Goal: Task Accomplishment & Management: Manage account settings

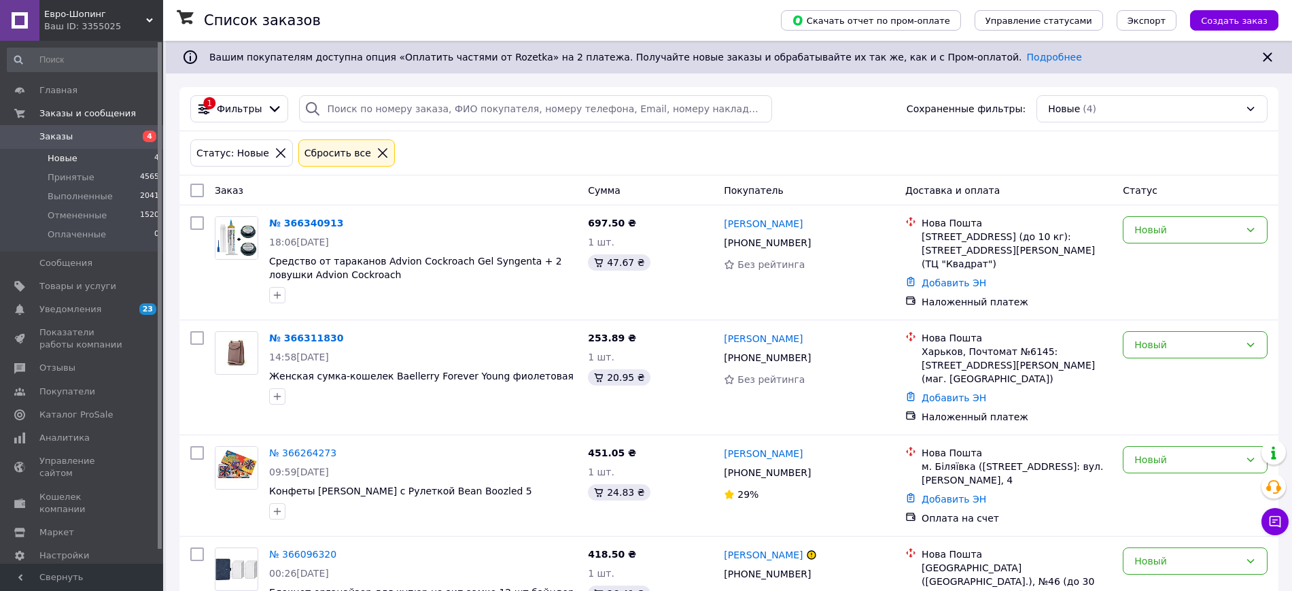
click at [74, 137] on span "Заказы" at bounding box center [82, 136] width 86 height 12
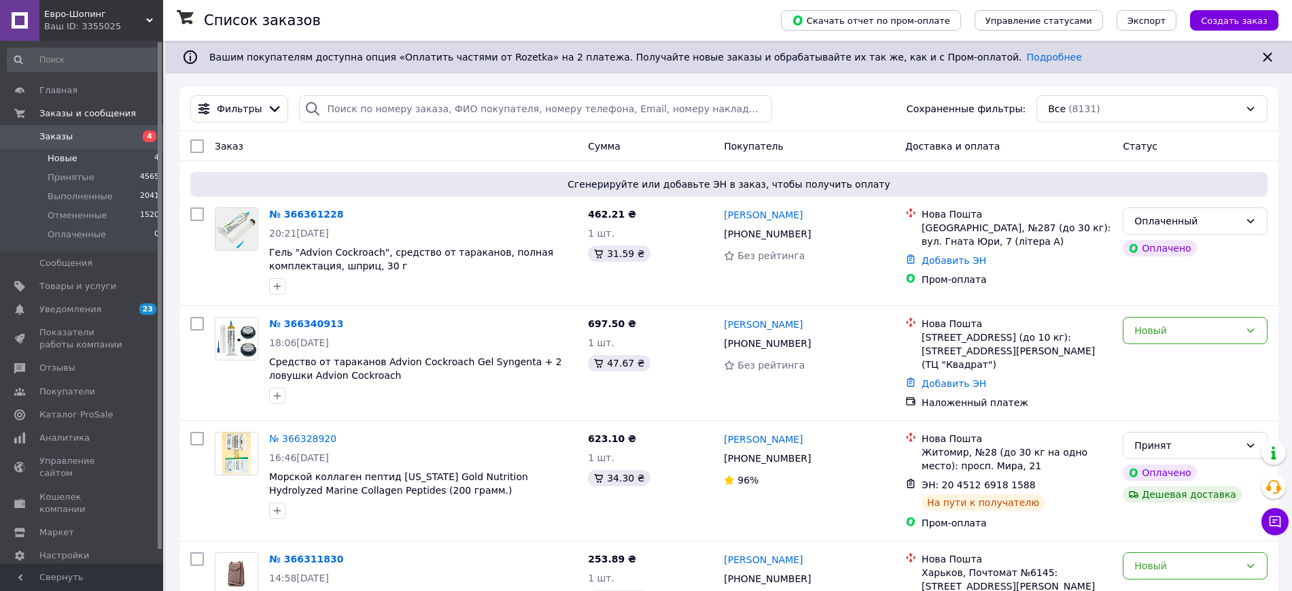
click at [99, 160] on li "Новые 4" at bounding box center [83, 158] width 167 height 19
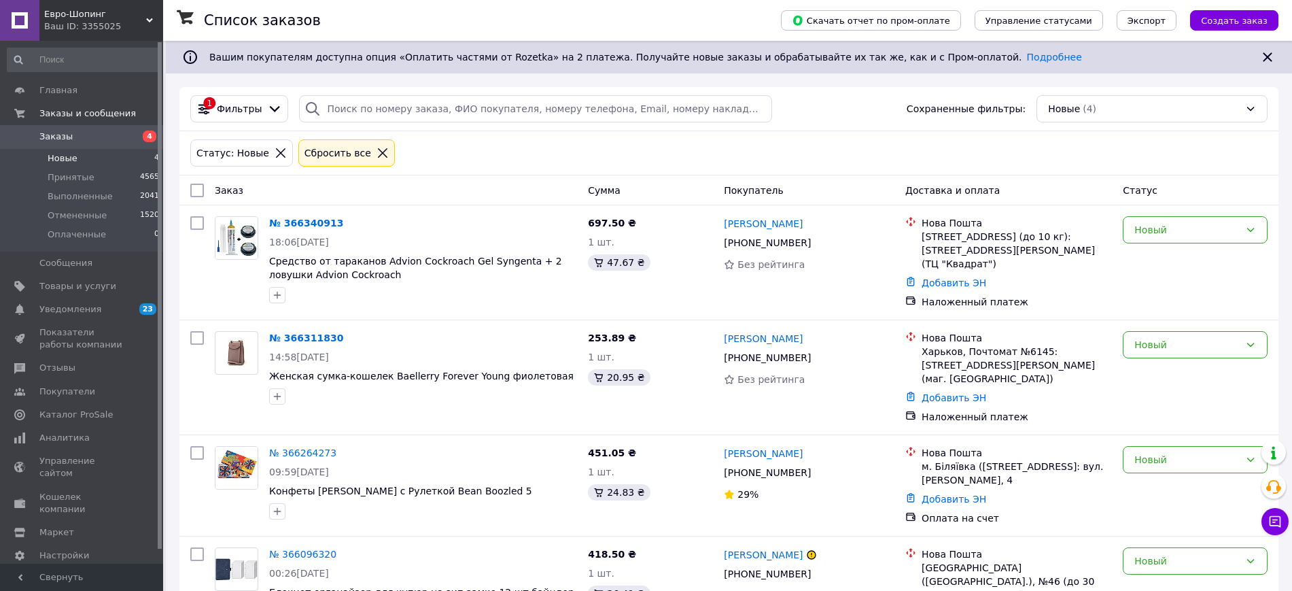
click at [85, 160] on li "Новые 4" at bounding box center [83, 158] width 167 height 19
click at [76, 233] on span "Оплаченные" at bounding box center [77, 234] width 58 height 12
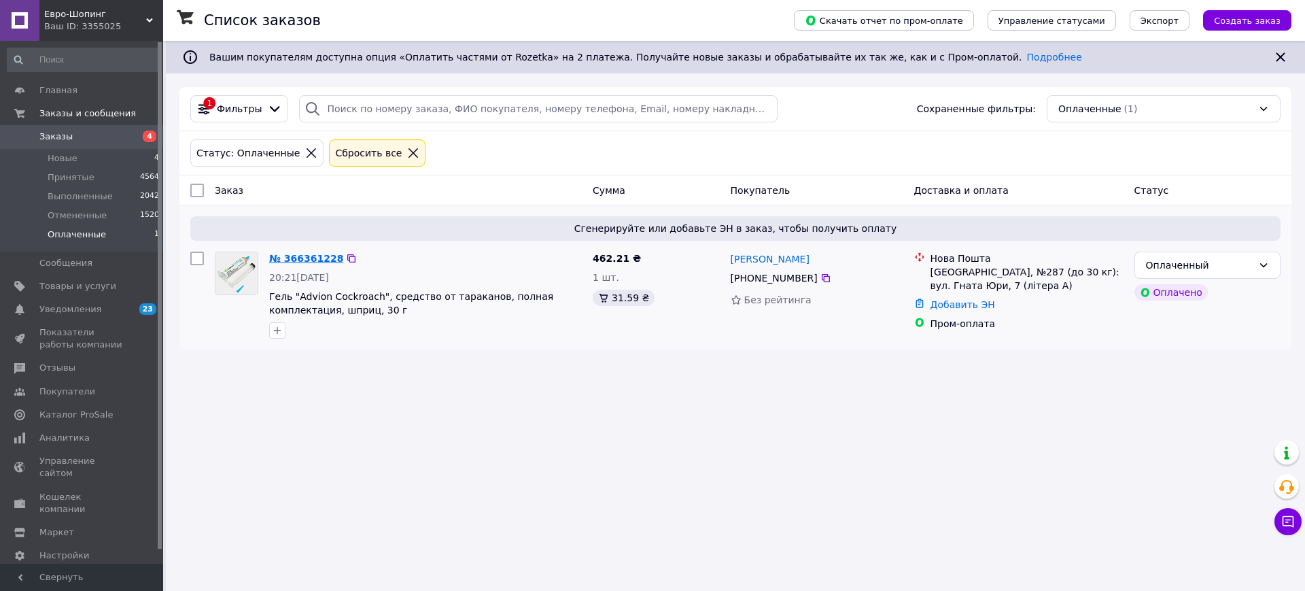
click at [294, 264] on link "№ 366361228" at bounding box center [306, 258] width 74 height 11
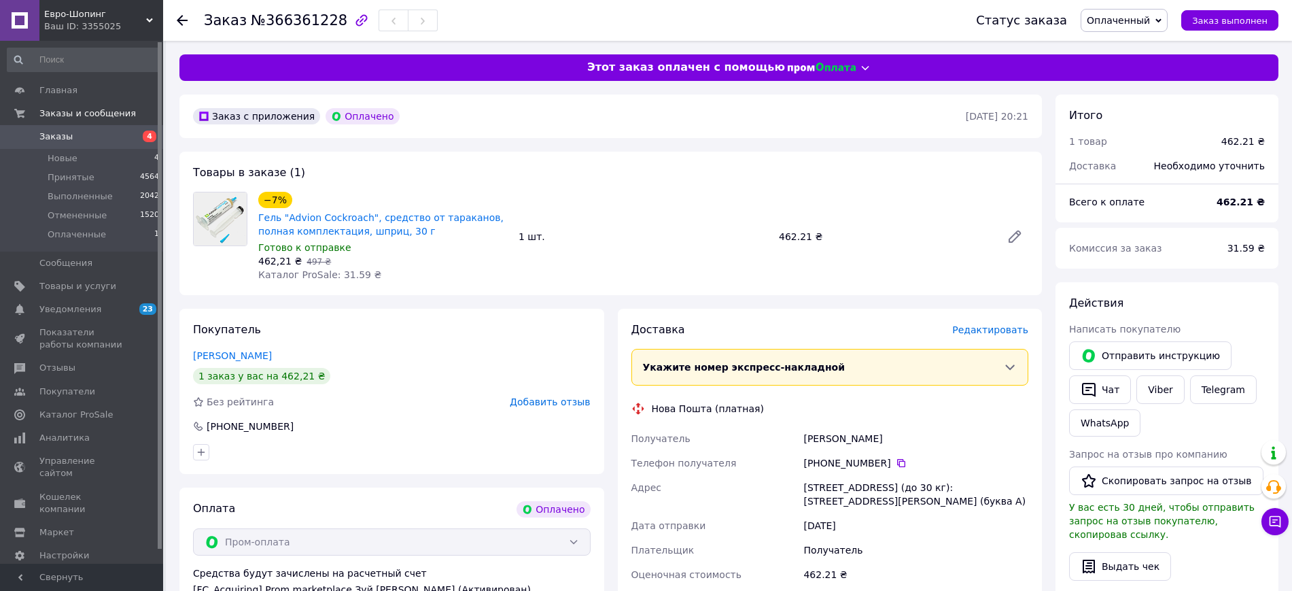
click at [1005, 328] on span "Редактировать" at bounding box center [990, 329] width 76 height 11
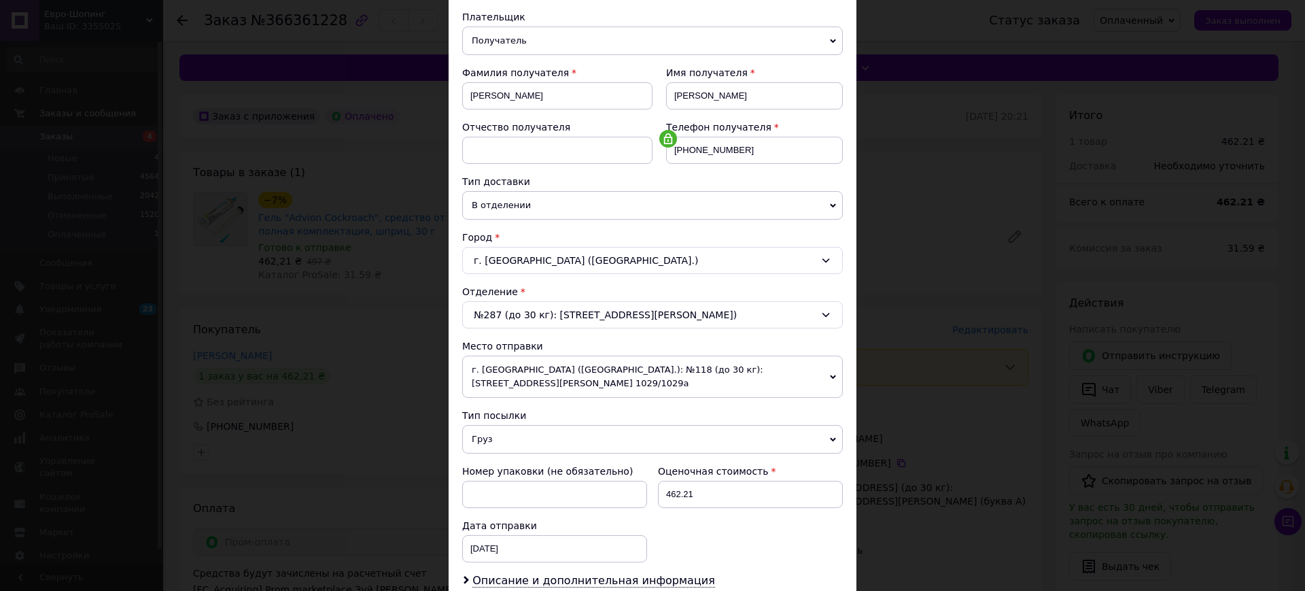
scroll to position [255, 0]
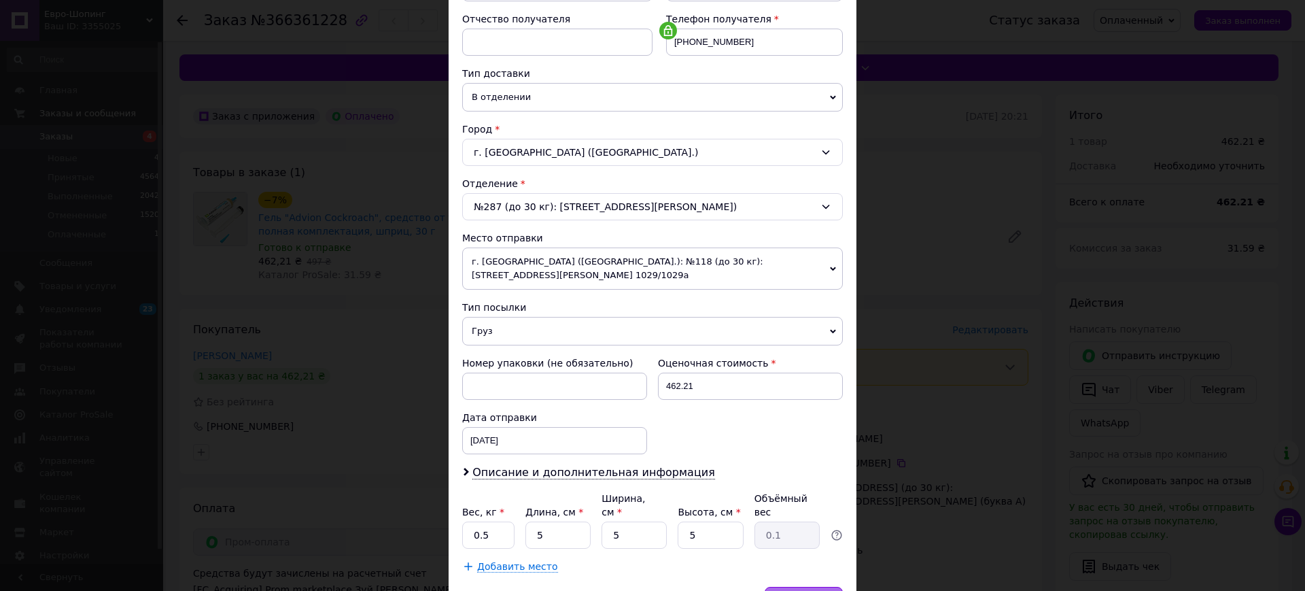
click at [812, 590] on span "Сохранить" at bounding box center [804, 600] width 50 height 10
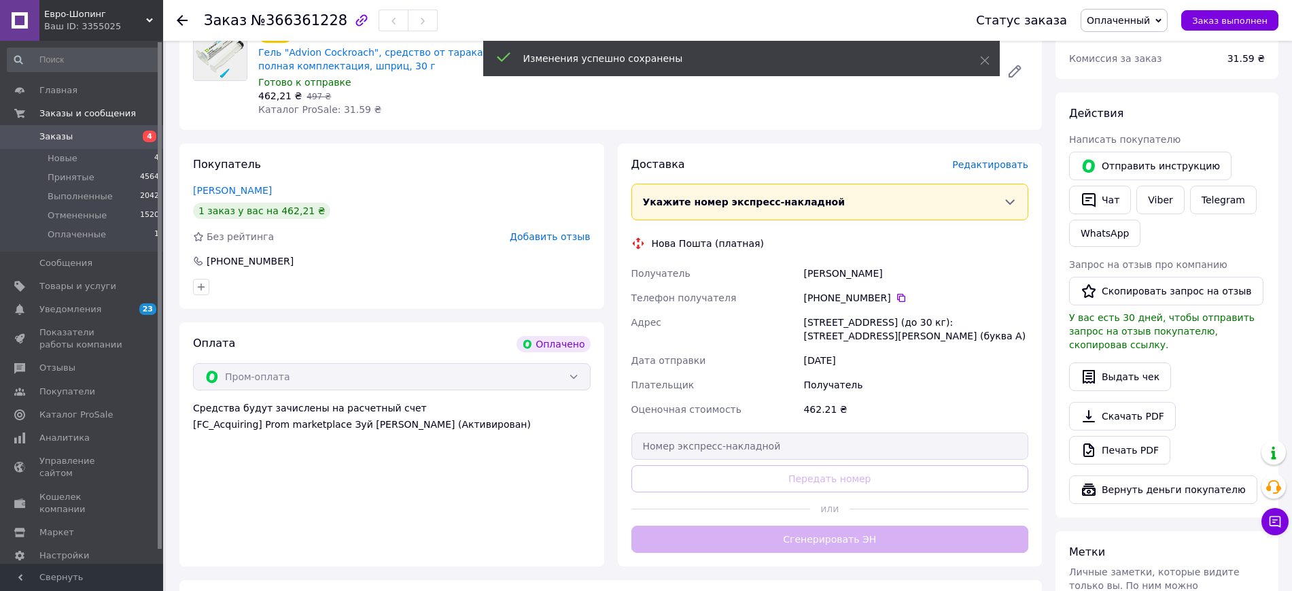
scroll to position [340, 0]
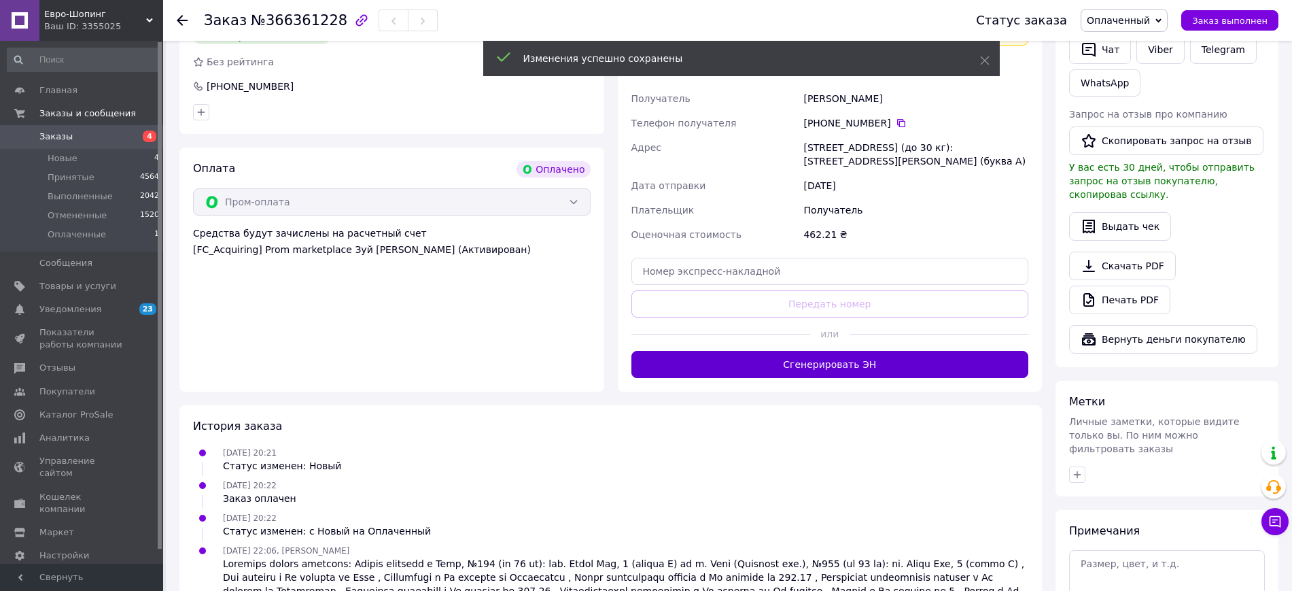
click at [801, 355] on button "Сгенерировать ЭН" at bounding box center [830, 364] width 398 height 27
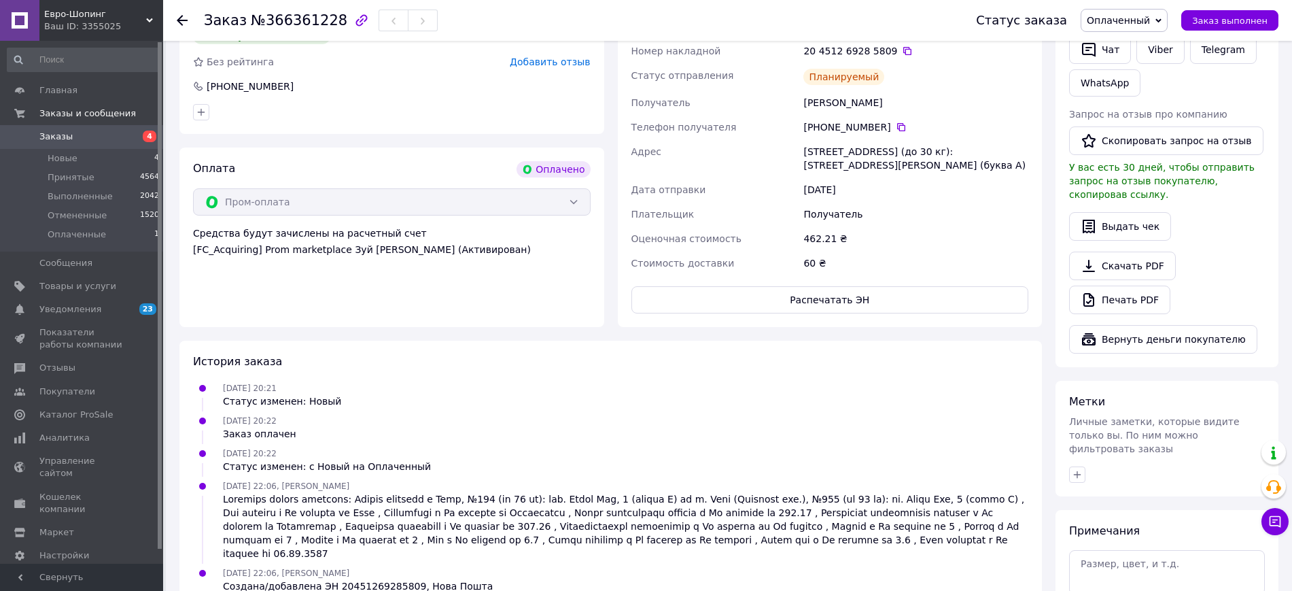
click at [1145, 19] on span "Оплаченный" at bounding box center [1118, 20] width 63 height 11
click at [1134, 47] on li "Принят" at bounding box center [1124, 47] width 86 height 20
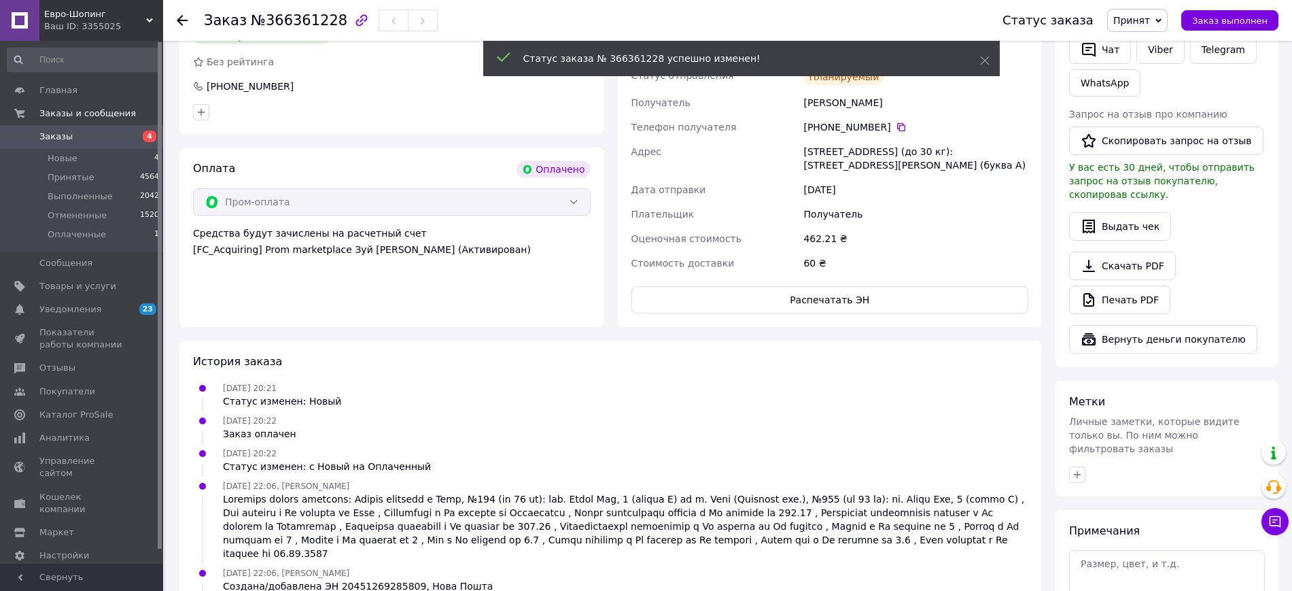
click at [70, 18] on span "Евро-Шопинг" at bounding box center [95, 14] width 102 height 12
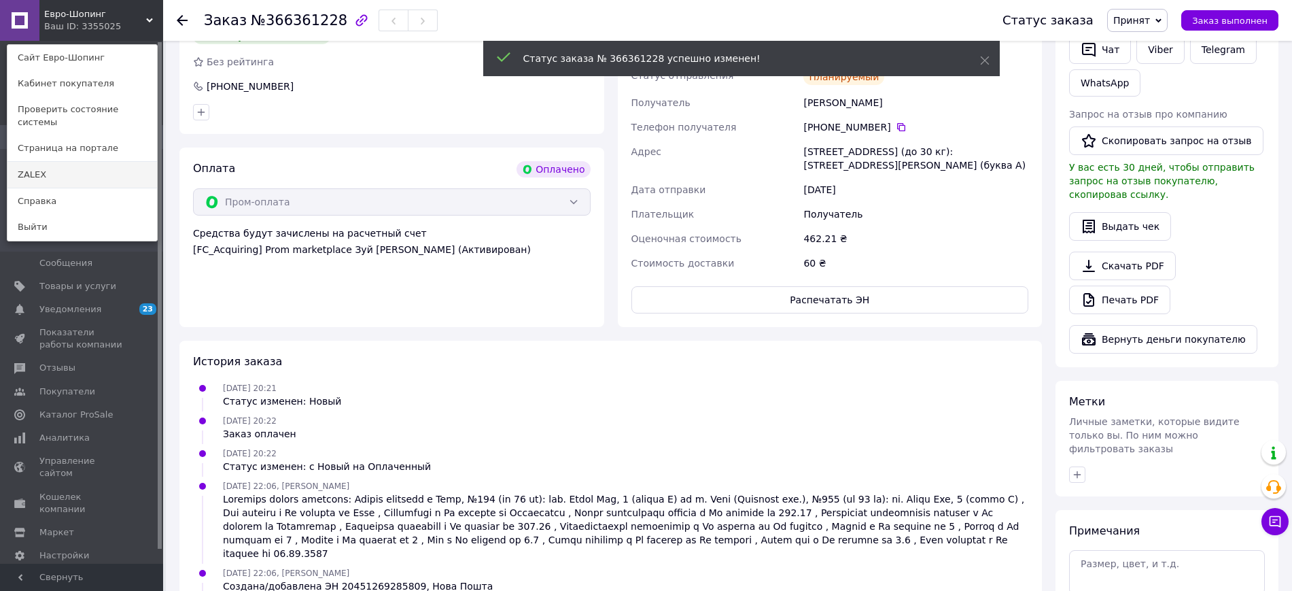
click at [50, 162] on link "ZALEX" at bounding box center [82, 175] width 150 height 26
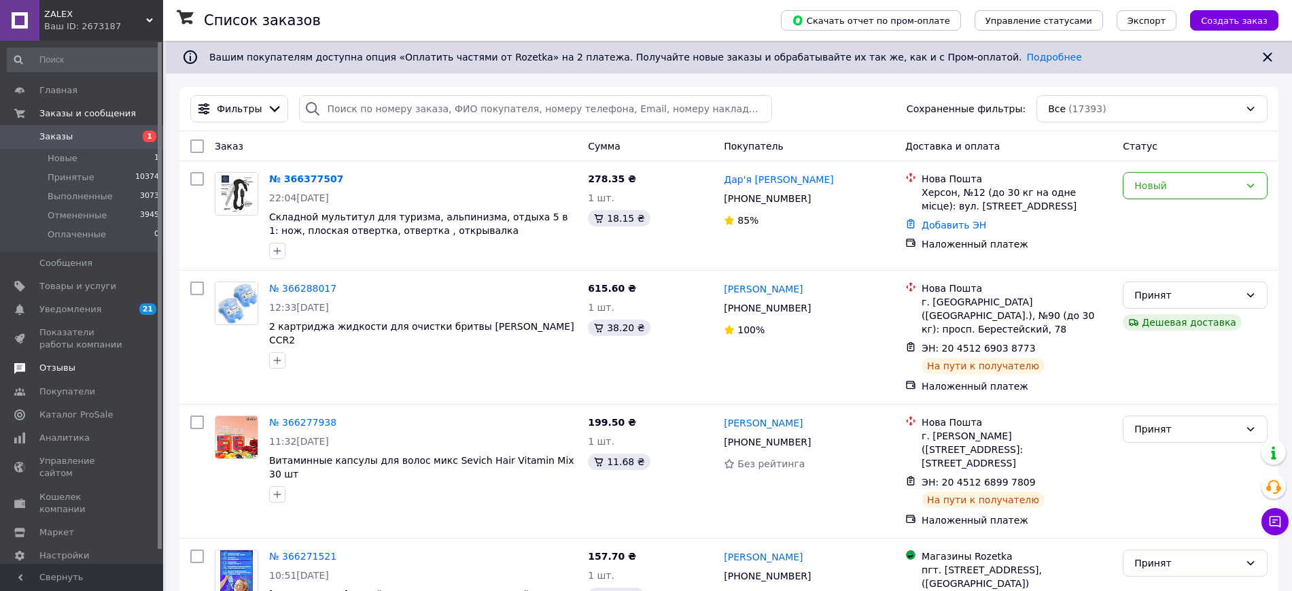
click at [60, 370] on span "Отзывы" at bounding box center [57, 368] width 36 height 12
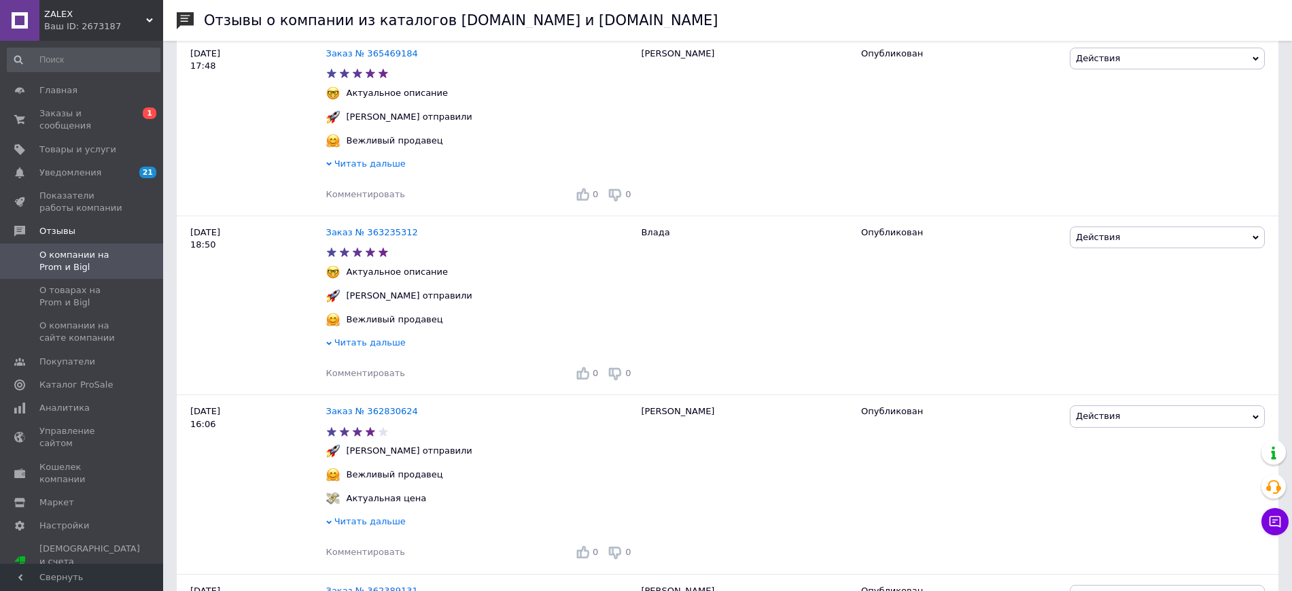
scroll to position [255, 0]
click at [78, 19] on span "ZALEX" at bounding box center [95, 14] width 102 height 12
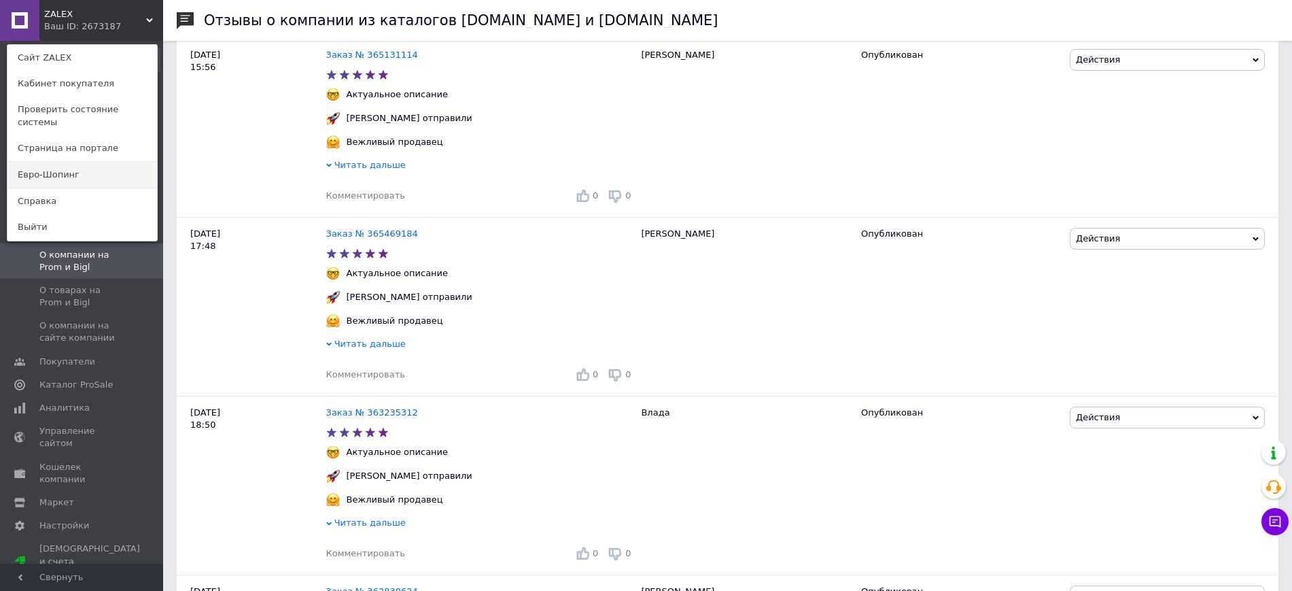
click at [70, 169] on link "Евро-Шопинг" at bounding box center [82, 175] width 150 height 26
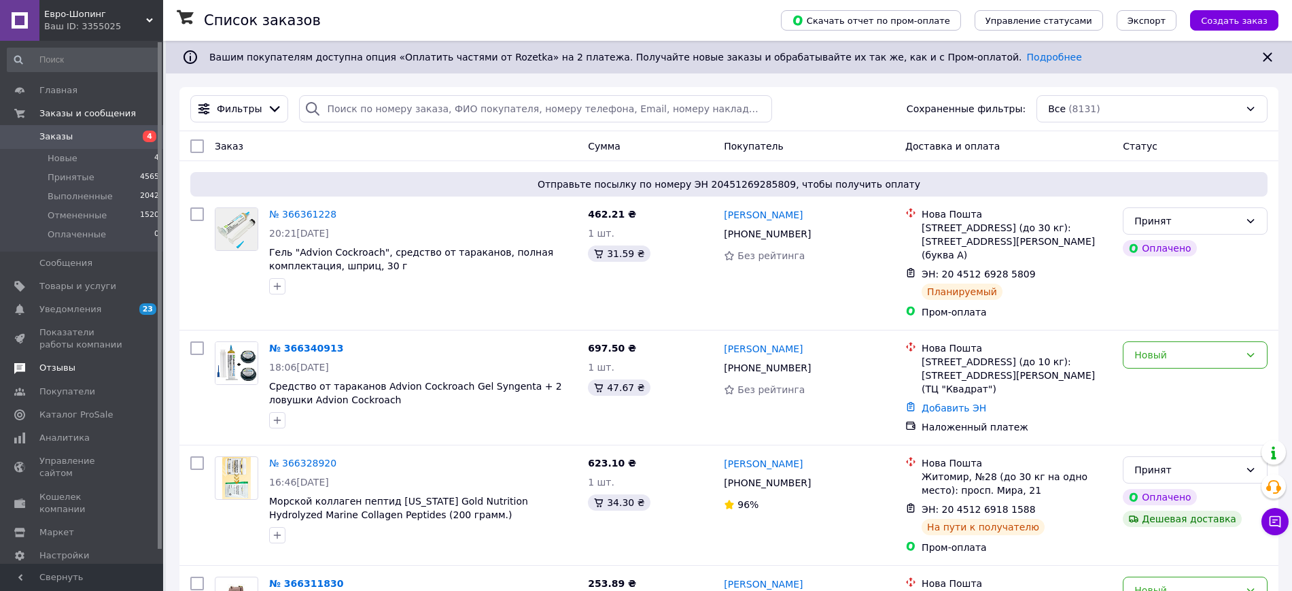
click at [69, 364] on span "Отзывы" at bounding box center [57, 368] width 36 height 12
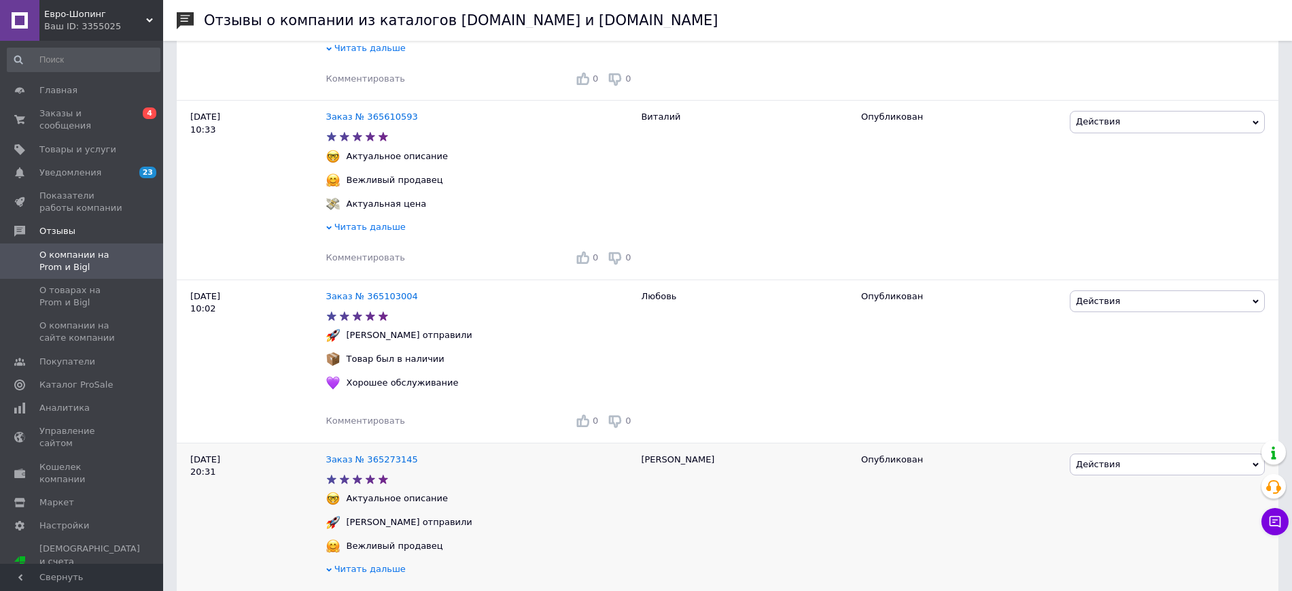
scroll to position [850, 0]
